Goal: Transaction & Acquisition: Purchase product/service

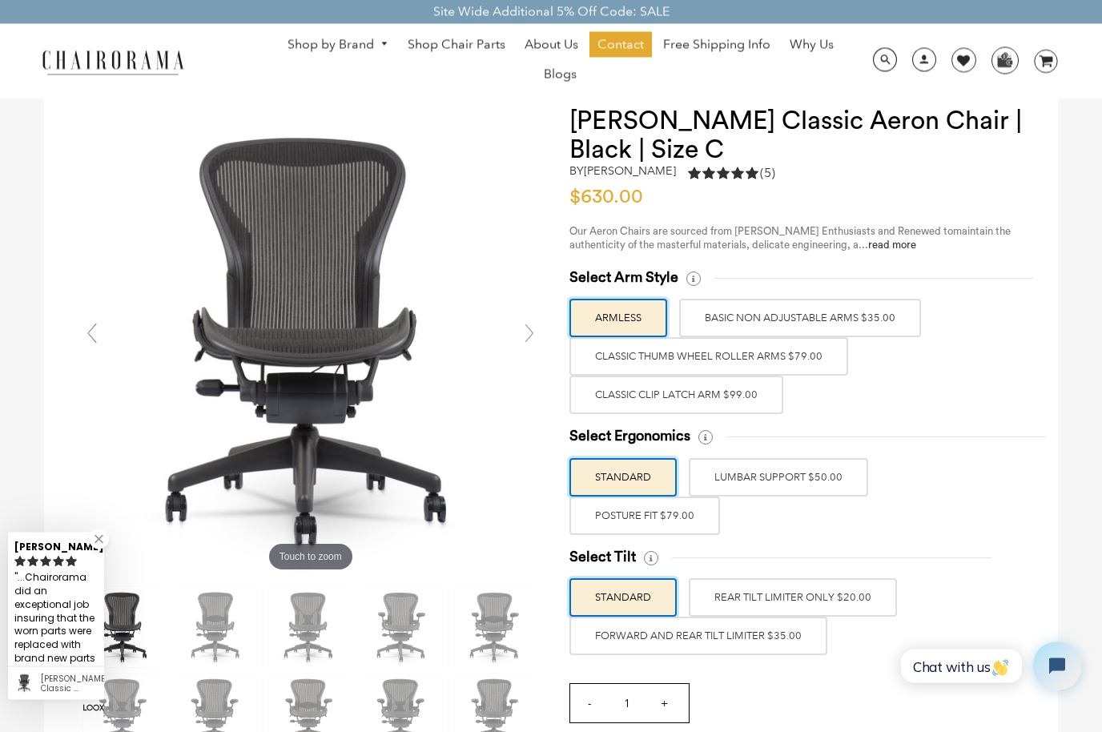
scroll to position [40, 0]
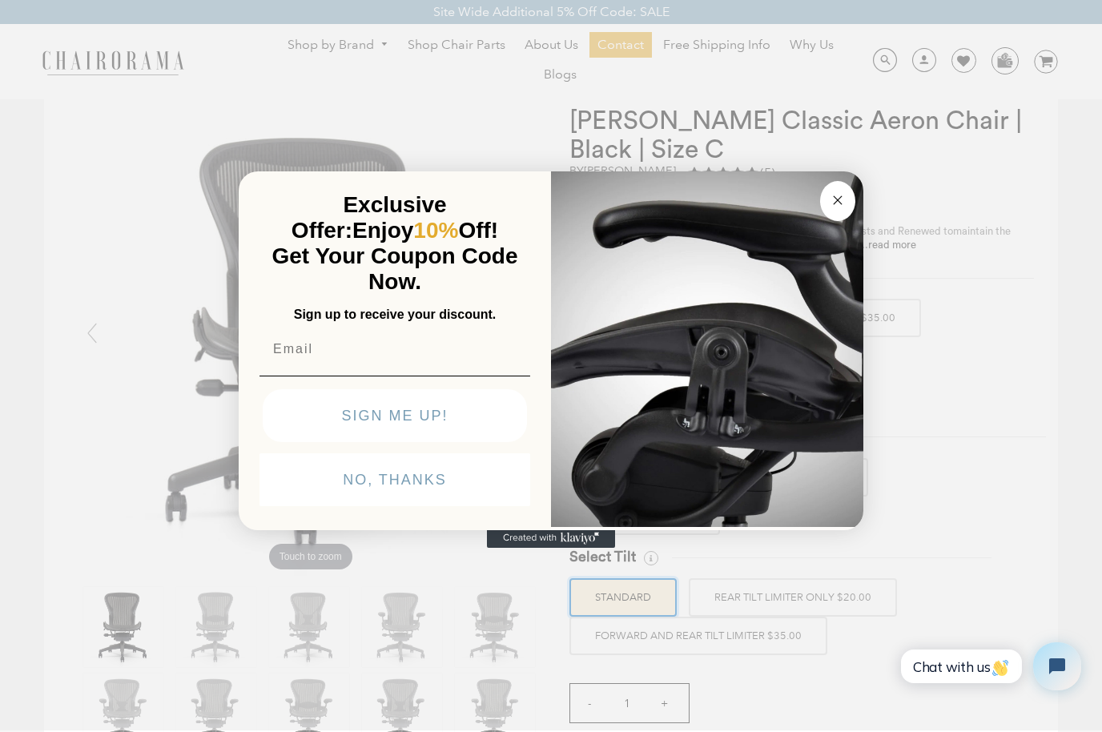
click at [843, 210] on icon "Close dialog" at bounding box center [837, 200] width 19 height 19
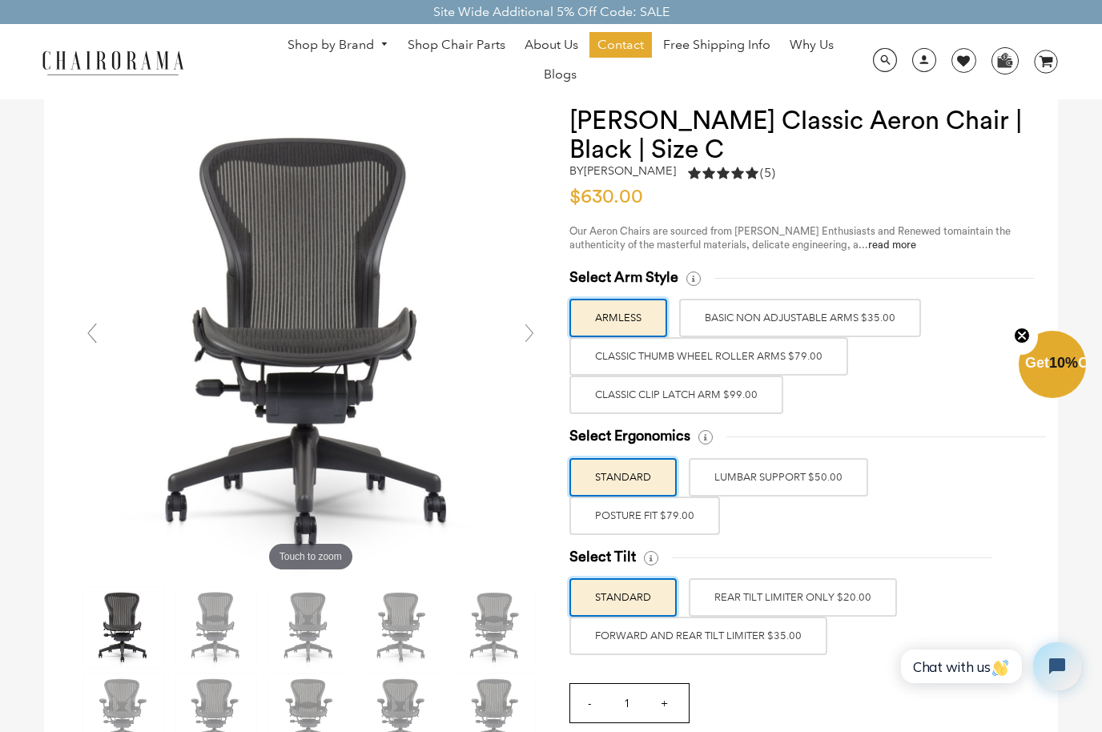
click at [693, 391] on label "Classic Clip Latch Arm $99.00" at bounding box center [676, 395] width 214 height 38
click at [0, 0] on input "Classic Clip Latch Arm $99.00" at bounding box center [0, 0] width 0 height 0
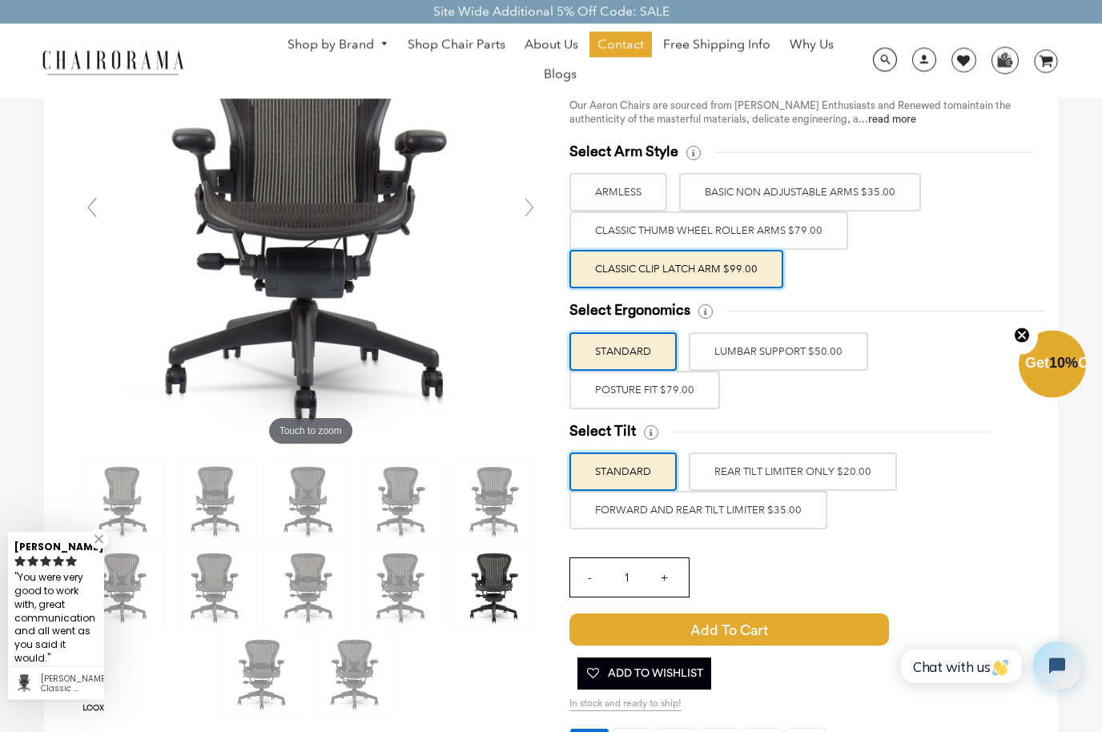
scroll to position [178, 0]
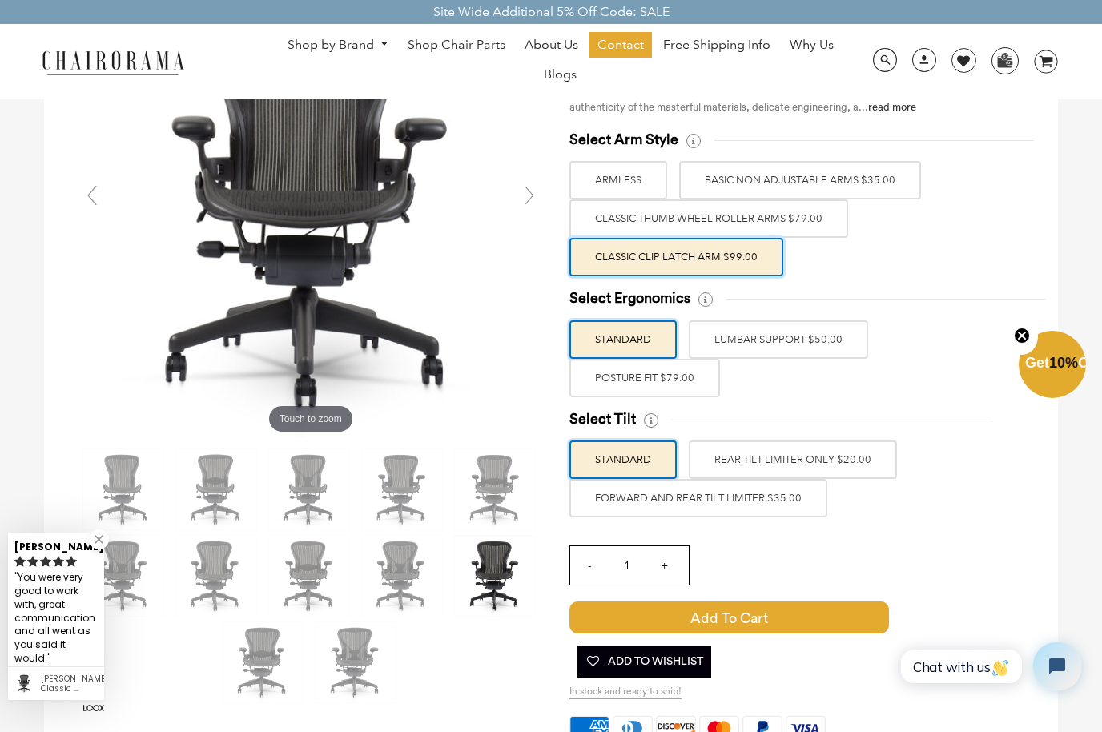
click at [783, 342] on label "LUMBAR SUPPORT $50.00" at bounding box center [778, 339] width 179 height 38
click at [0, 0] on input "LUMBAR SUPPORT $50.00" at bounding box center [0, 0] width 0 height 0
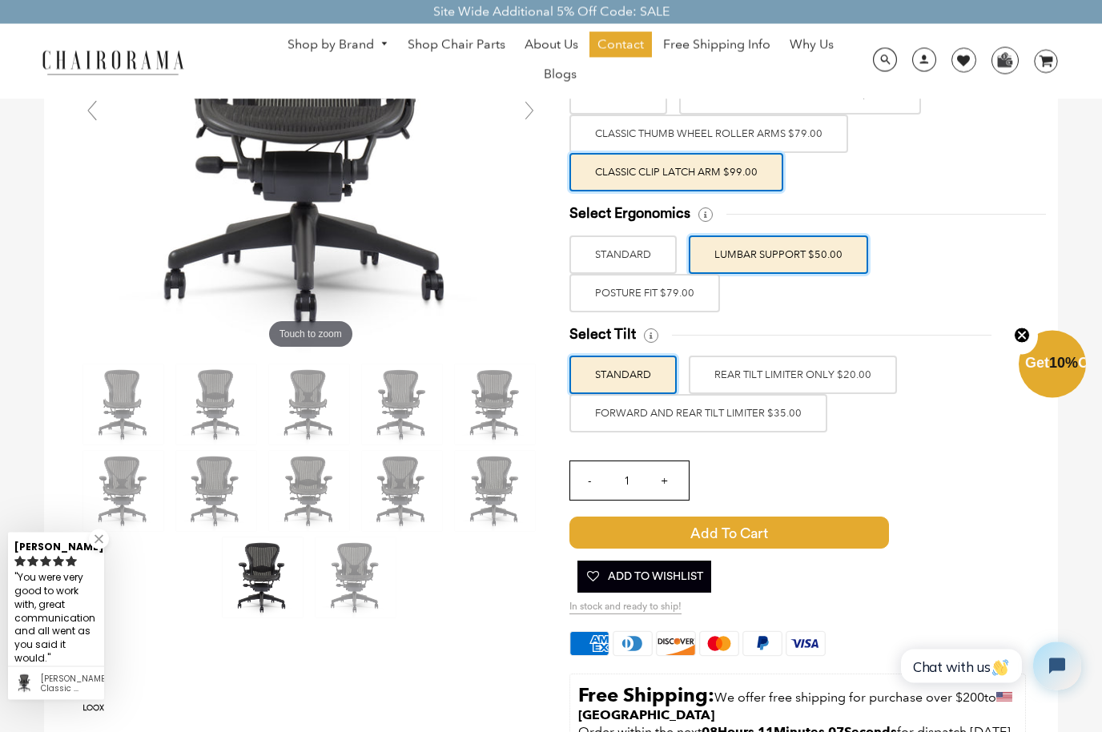
scroll to position [263, 0]
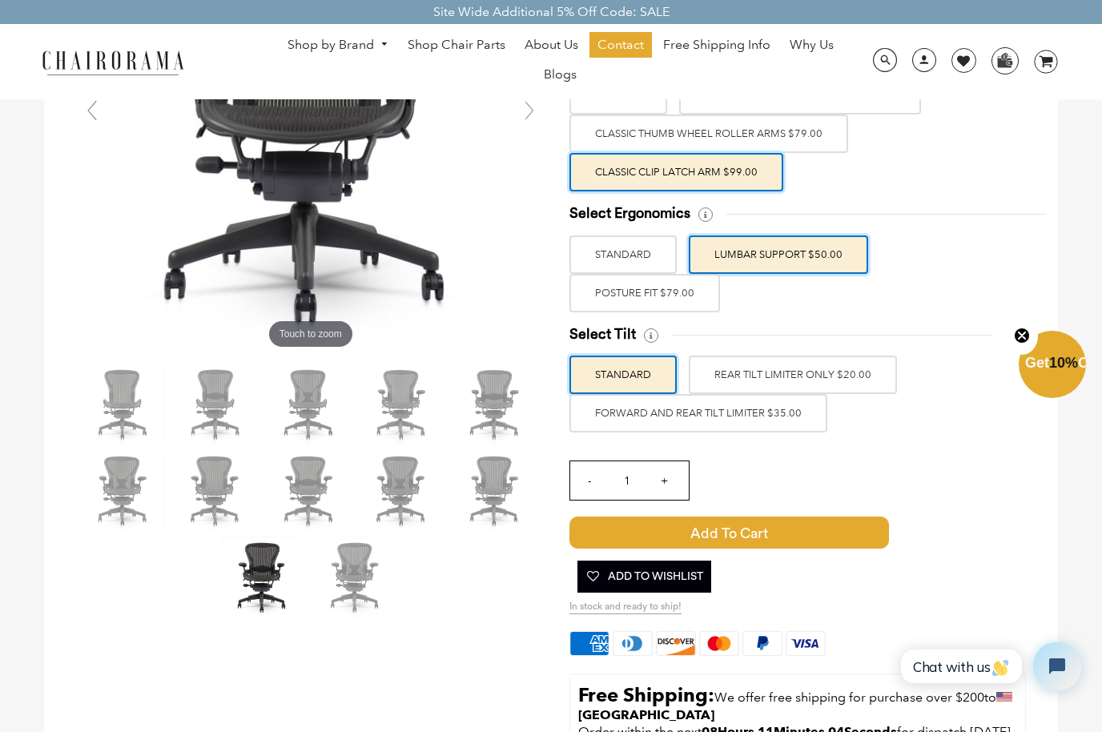
click at [781, 405] on label "FORWARD AND REAR TILT LIMITER $35.00" at bounding box center [698, 413] width 258 height 38
click at [0, 0] on input "FORWARD AND REAR TILT LIMITER $35.00" at bounding box center [0, 0] width 0 height 0
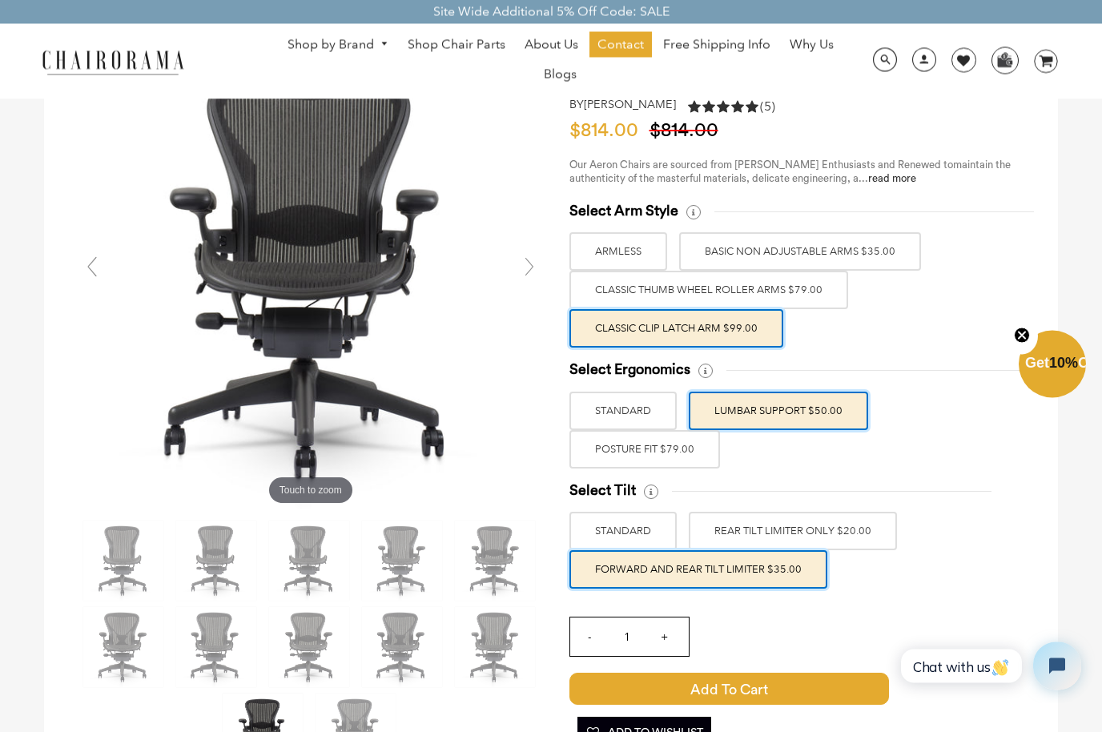
scroll to position [107, 0]
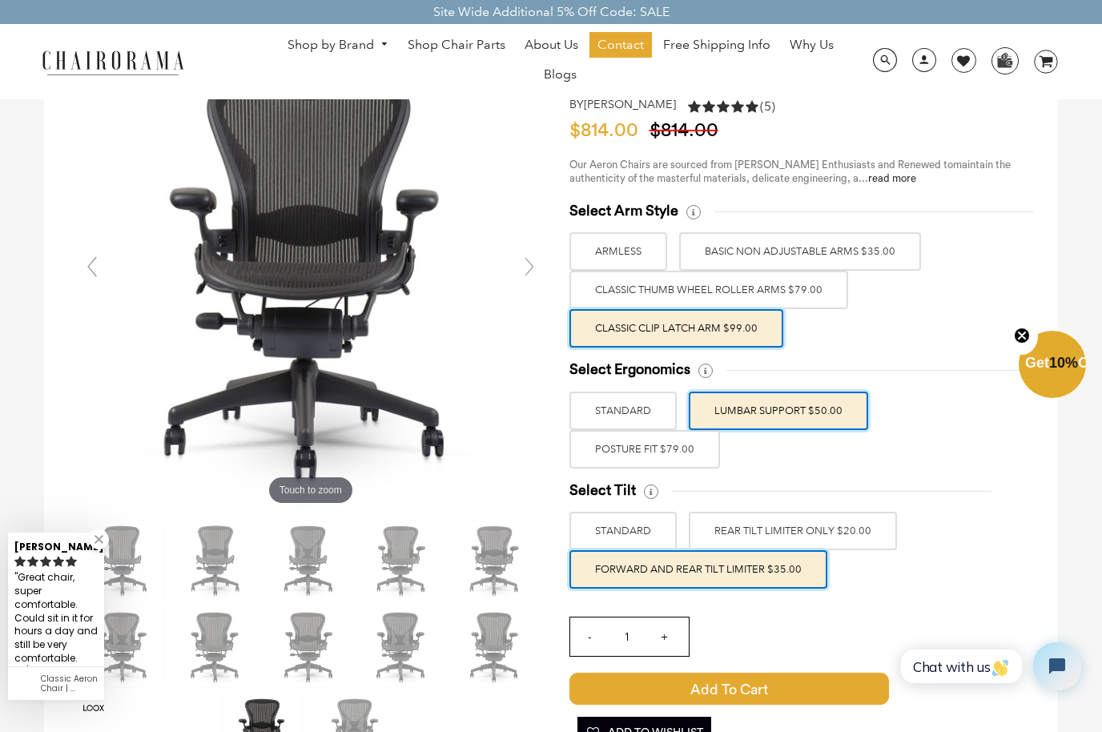
click at [814, 288] on label "Classic Thumb Wheel Roller Arms $79.00" at bounding box center [708, 290] width 279 height 38
click at [0, 0] on input "Classic Thumb Wheel Roller Arms $79.00" at bounding box center [0, 0] width 0 height 0
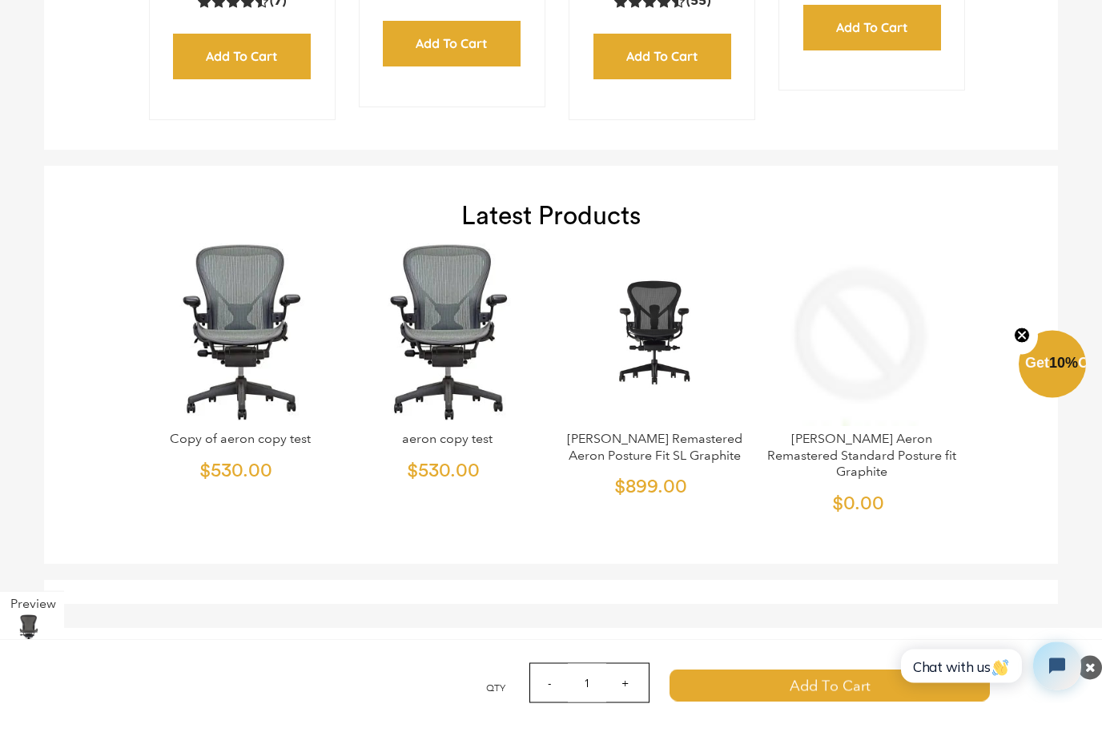
scroll to position [5504, 0]
click at [685, 304] on img at bounding box center [654, 331] width 195 height 200
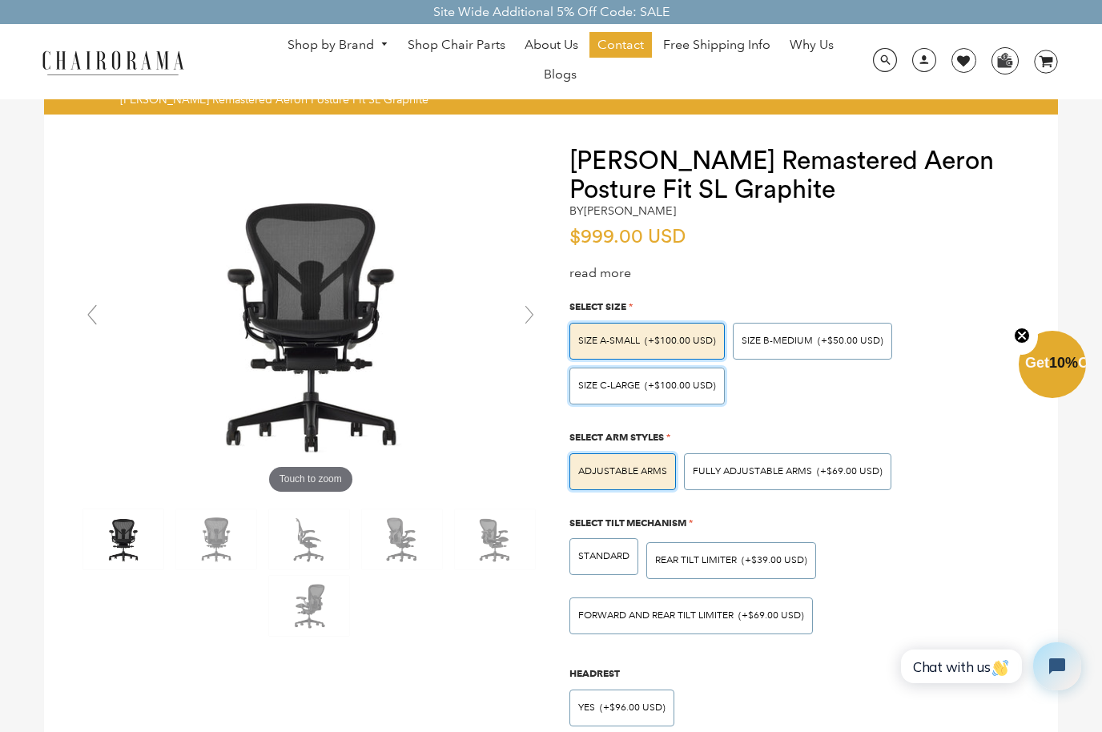
click at [693, 384] on span "(+$100.00 USD)" at bounding box center [680, 386] width 71 height 10
click at [0, 0] on input "SIZE C-LARGE (+$100.00 USD)" at bounding box center [0, 0] width 0 height 0
